Goal: Task Accomplishment & Management: Use online tool/utility

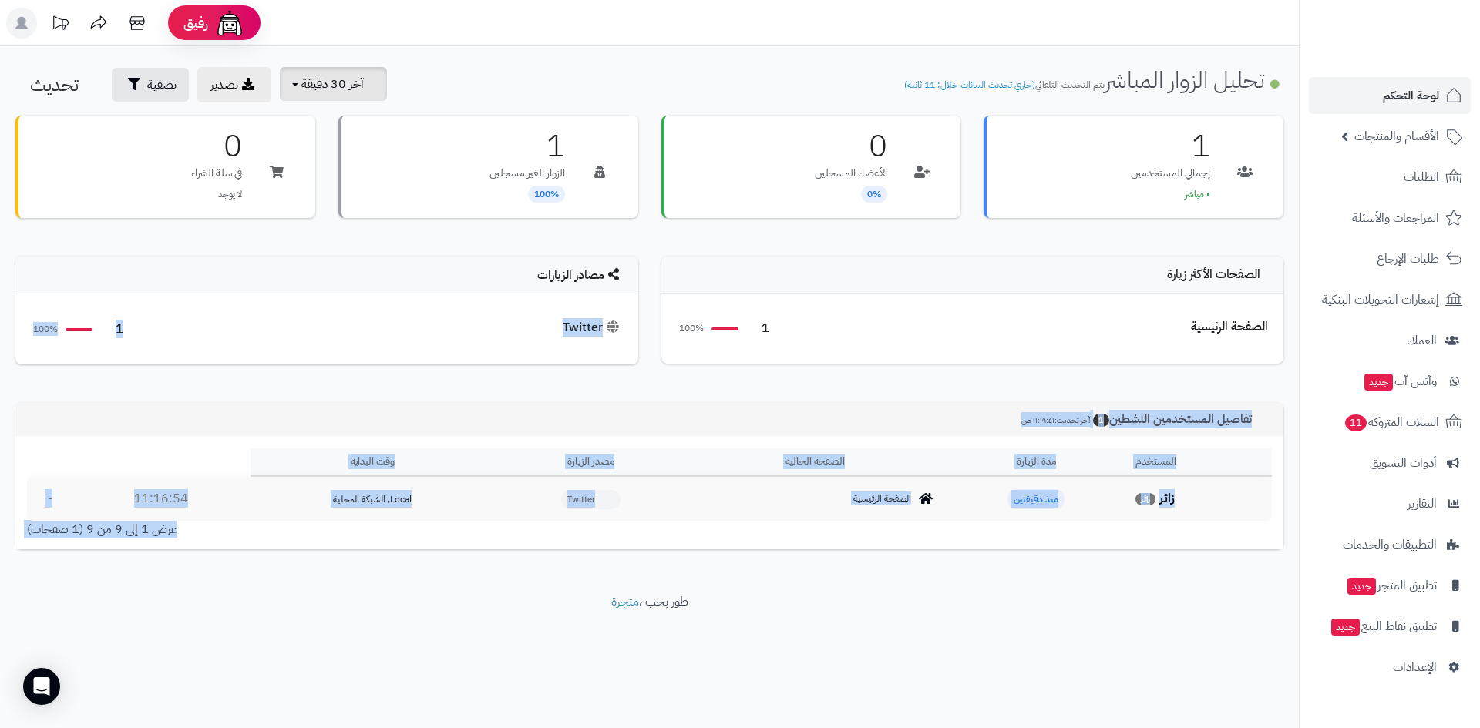
click at [342, 96] on button "آخر 30 دقيقة" at bounding box center [333, 84] width 107 height 34
click at [364, 182] on link "آخر 30 دقيقة" at bounding box center [338, 182] width 123 height 30
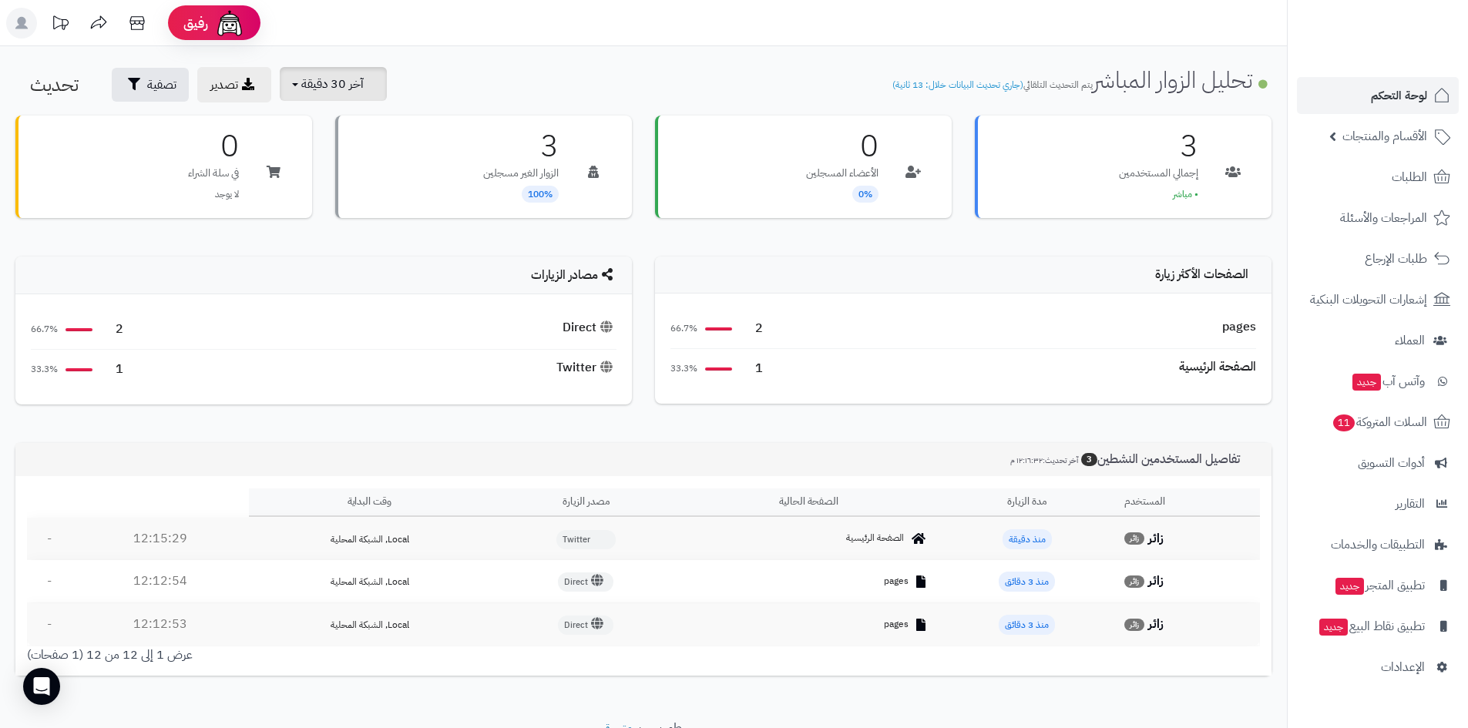
click at [337, 91] on span "آخر 30 دقيقة" at bounding box center [332, 84] width 62 height 18
click at [362, 180] on link "آخر 30 دقيقة" at bounding box center [338, 182] width 123 height 30
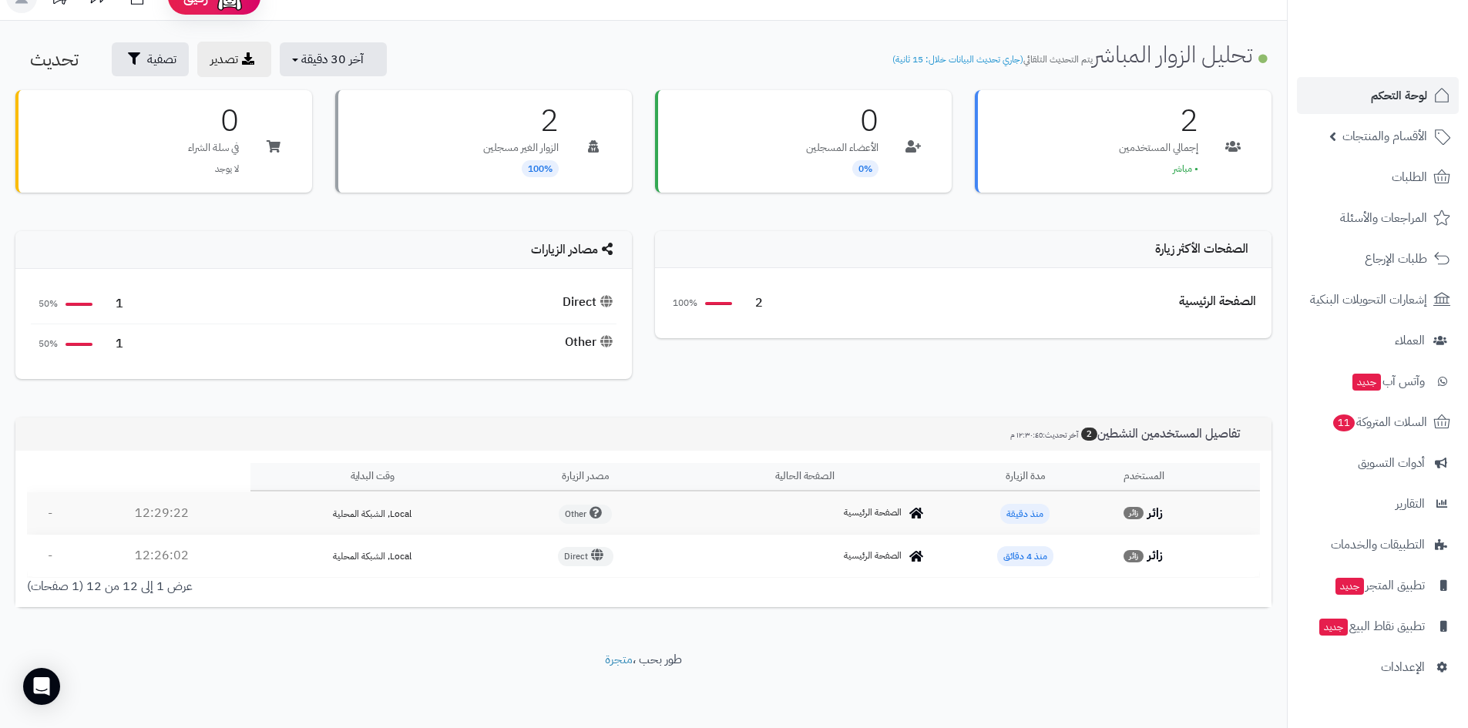
scroll to position [25, 0]
click at [352, 53] on span "آخر 30 دقيقة" at bounding box center [332, 58] width 62 height 18
click at [343, 157] on link "آخر 30 دقيقة" at bounding box center [338, 157] width 123 height 30
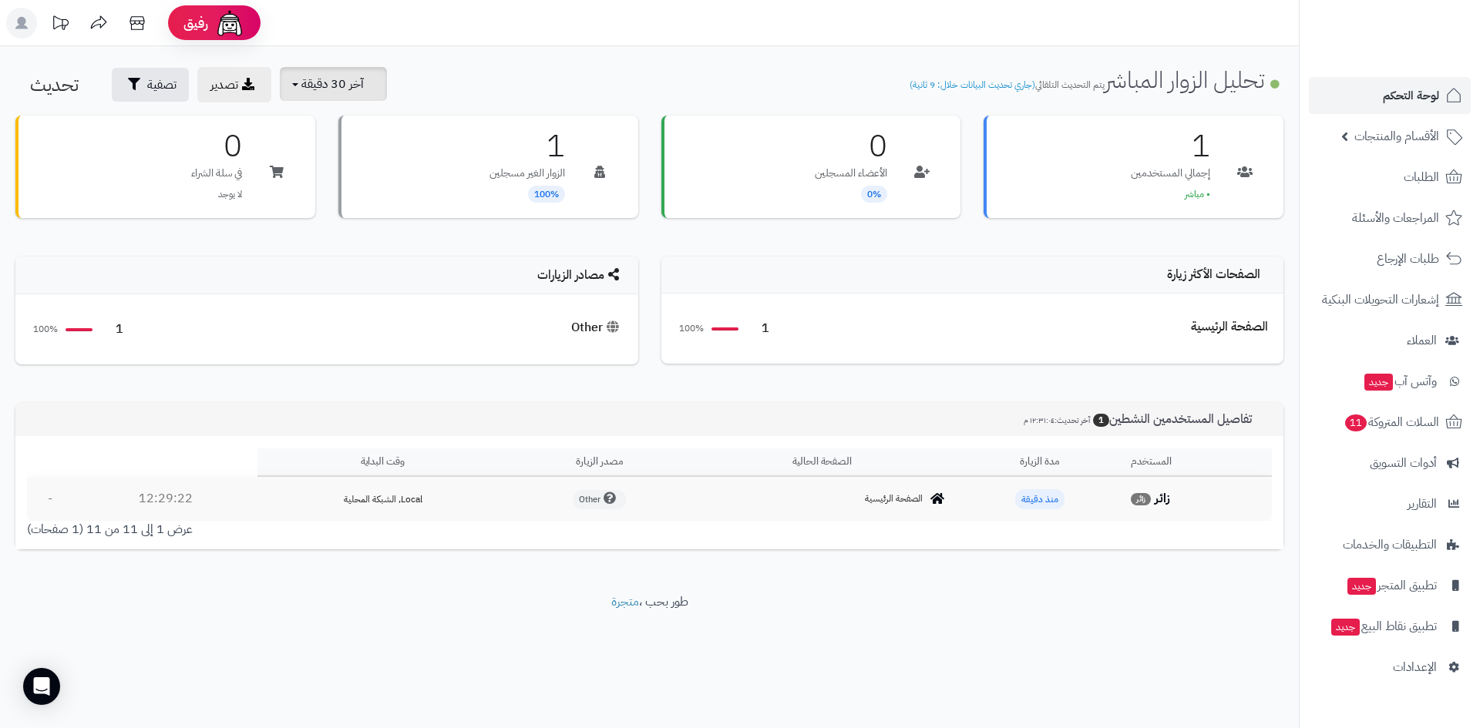
drag, startPoint x: 323, startPoint y: 89, endPoint x: 328, endPoint y: 96, distance: 8.8
click at [323, 89] on span "آخر 30 دقيقة" at bounding box center [332, 84] width 62 height 18
click at [358, 177] on link "آخر 30 دقيقة" at bounding box center [338, 182] width 123 height 30
click at [345, 83] on span "آخر 30 دقيقة" at bounding box center [332, 84] width 62 height 18
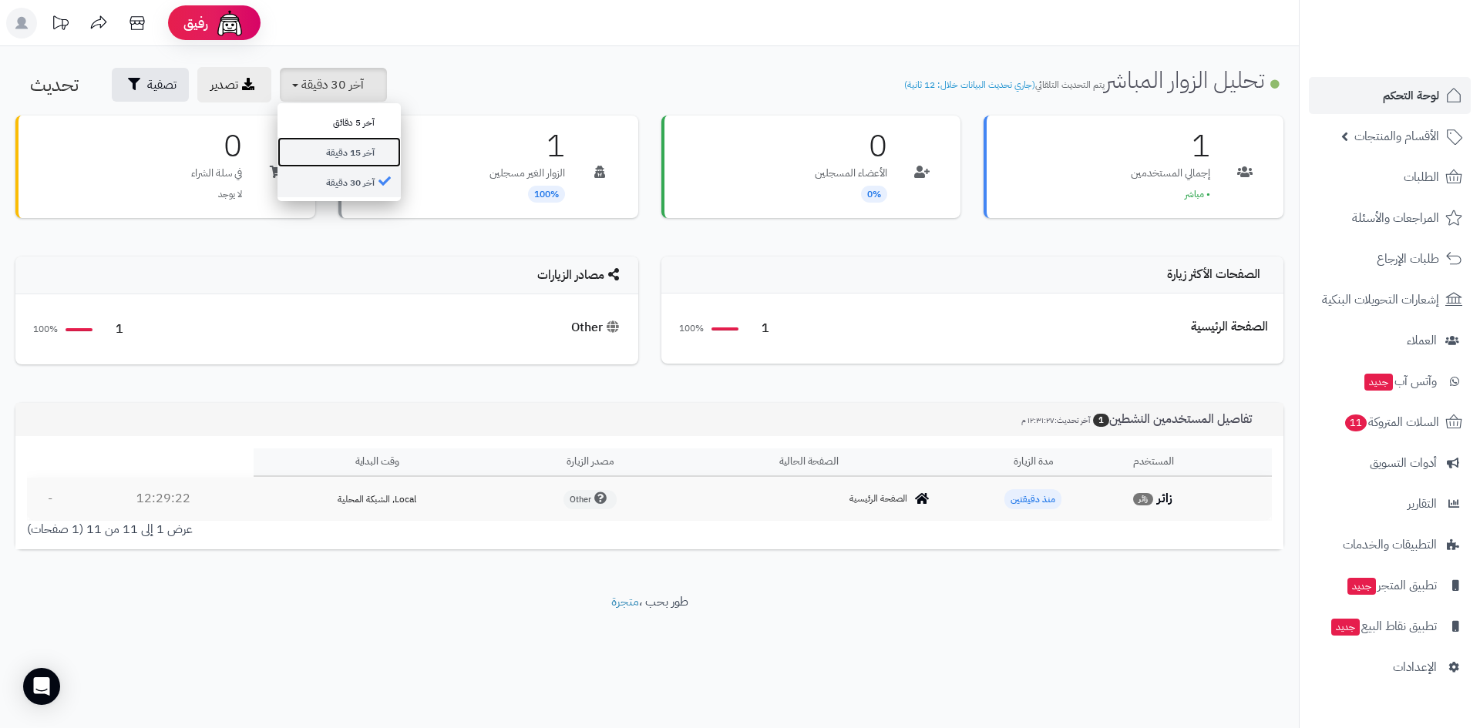
click at [350, 161] on link "آخر 15 دقيقة" at bounding box center [338, 152] width 123 height 30
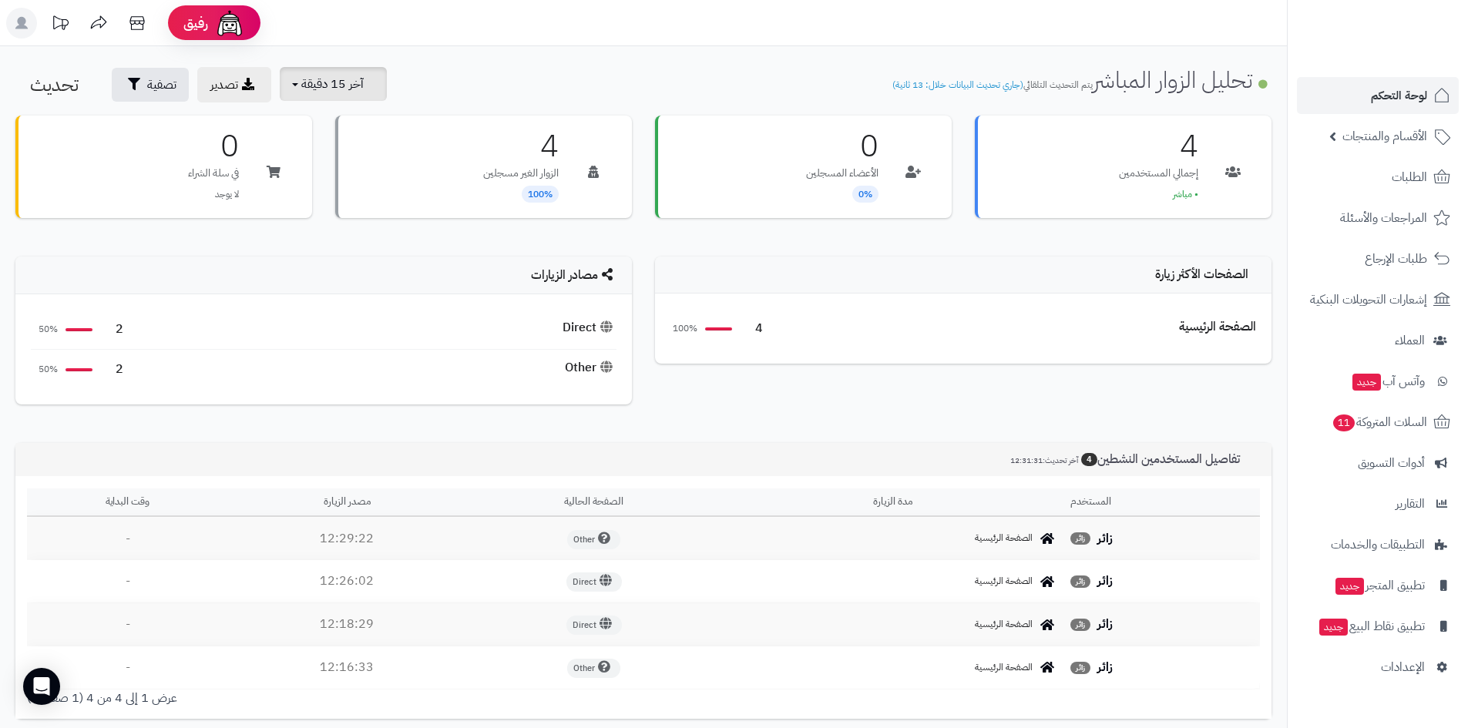
click at [340, 96] on button "آخر 15 دقيقة" at bounding box center [333, 84] width 107 height 34
click at [333, 185] on link "آخر 30 دقيقة" at bounding box center [338, 182] width 123 height 30
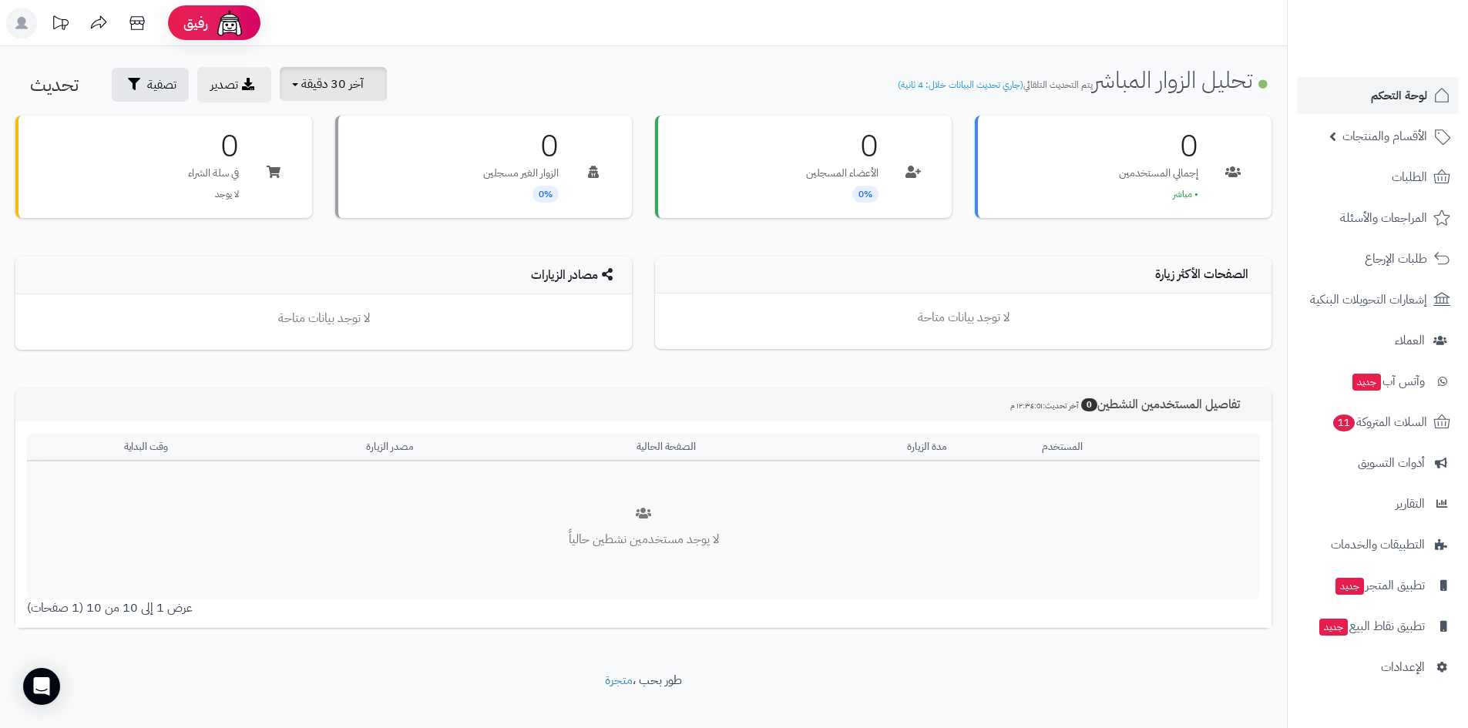
click at [372, 84] on button "آخر 30 دقيقة" at bounding box center [333, 84] width 107 height 34
click at [341, 185] on link "آخر 30 دقيقة" at bounding box center [338, 182] width 123 height 30
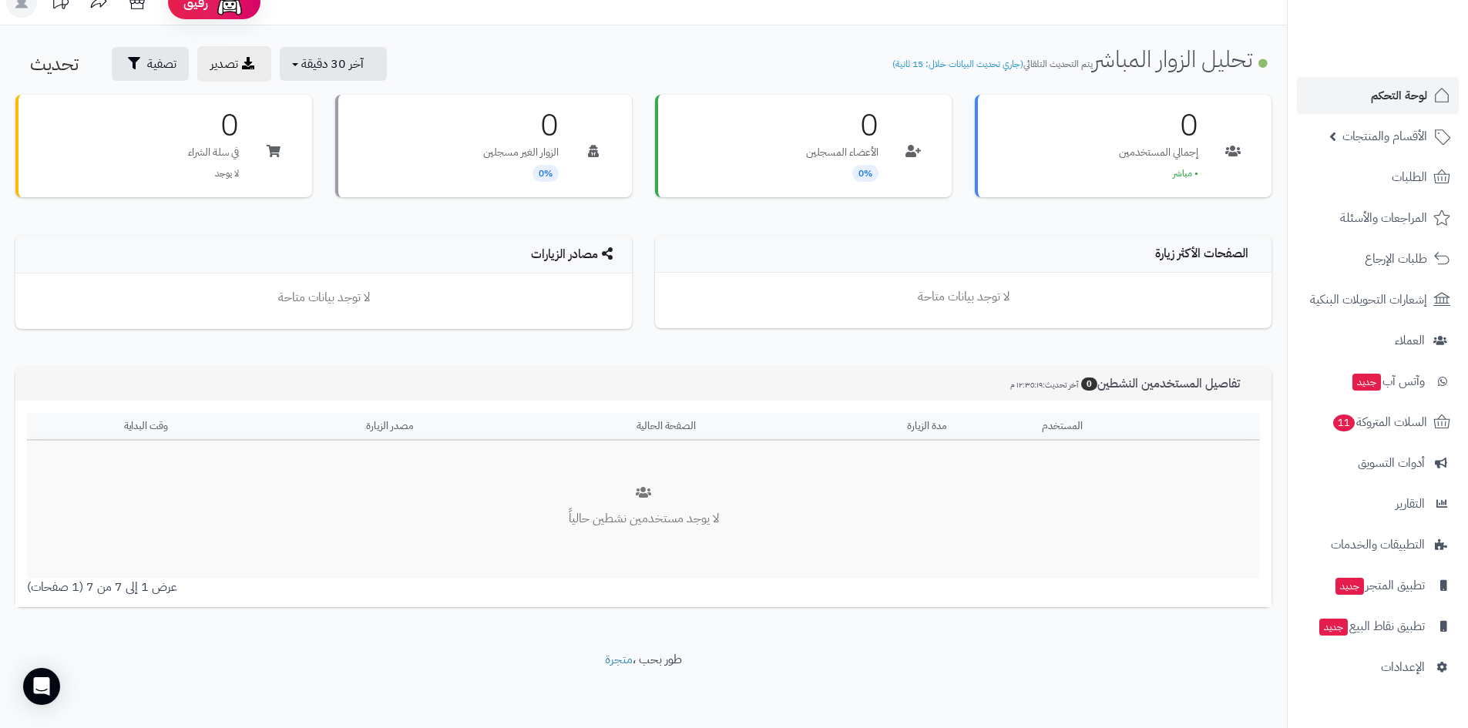
scroll to position [21, 0]
